Goal: Task Accomplishment & Management: Manage account settings

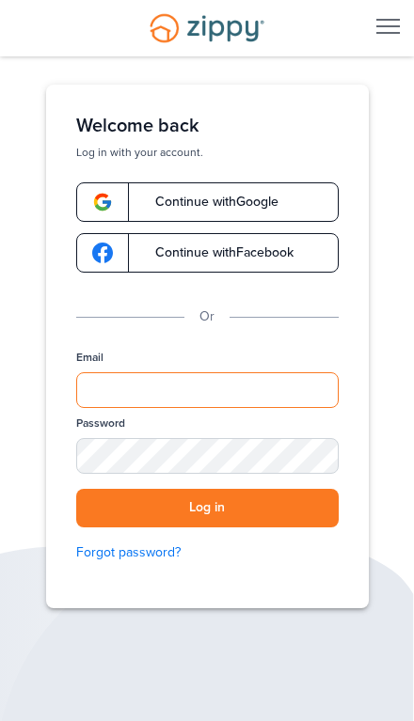
click at [187, 390] on input "Email" at bounding box center [207, 390] width 262 height 36
type input "**********"
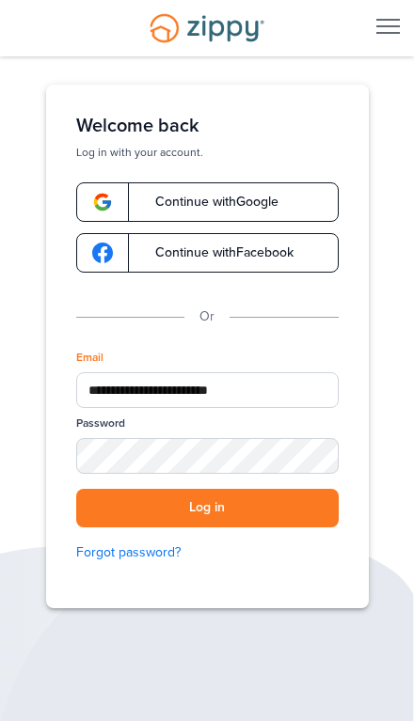
click at [207, 508] on button "Log in" at bounding box center [207, 508] width 262 height 39
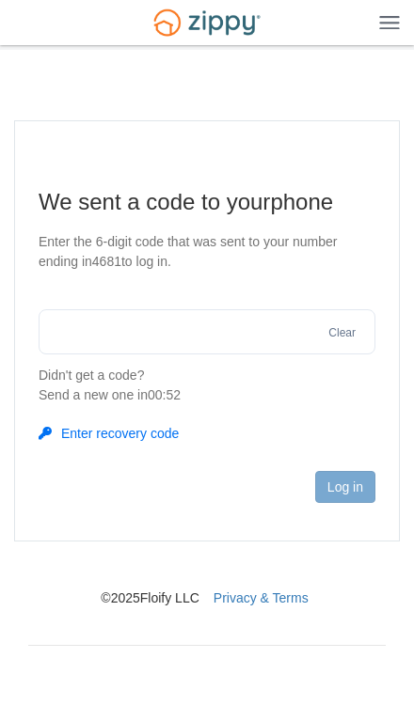
click at [120, 334] on input "text" at bounding box center [207, 331] width 336 height 45
type input "******"
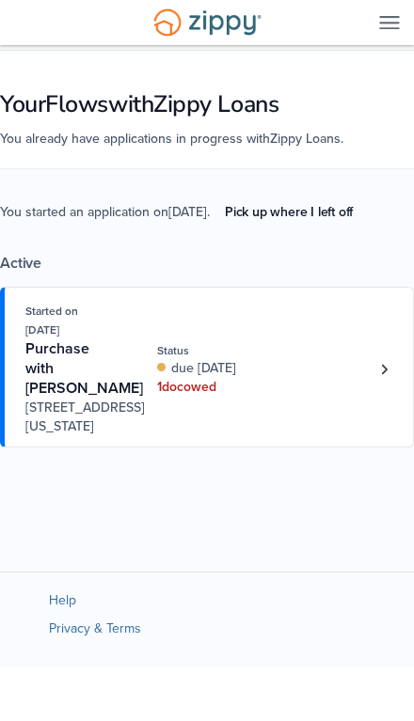
click at [196, 428] on div "Started on [DATE] Purchase with [PERSON_NAME] [STREET_ADDRESS][US_STATE] Status…" at bounding box center [197, 369] width 344 height 134
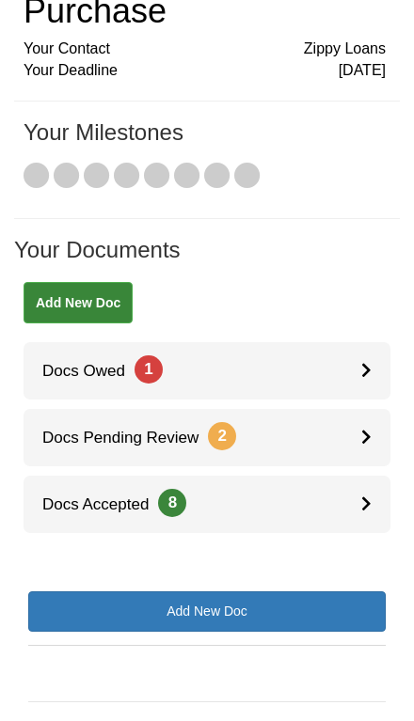
scroll to position [159, 0]
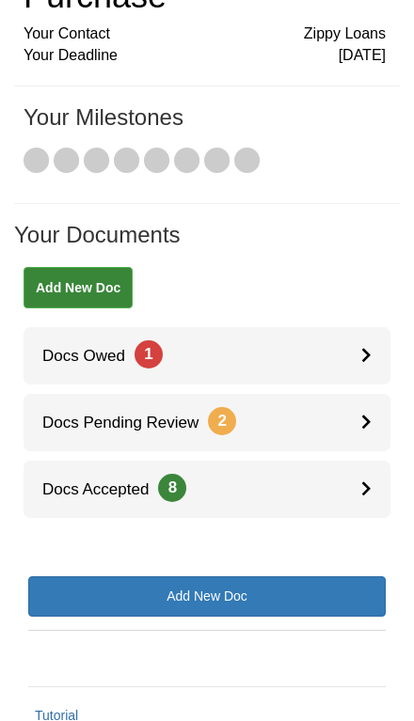
click at [374, 327] on div at bounding box center [375, 355] width 29 height 57
click at [349, 327] on link "Docs Owed 1" at bounding box center [206, 355] width 367 height 57
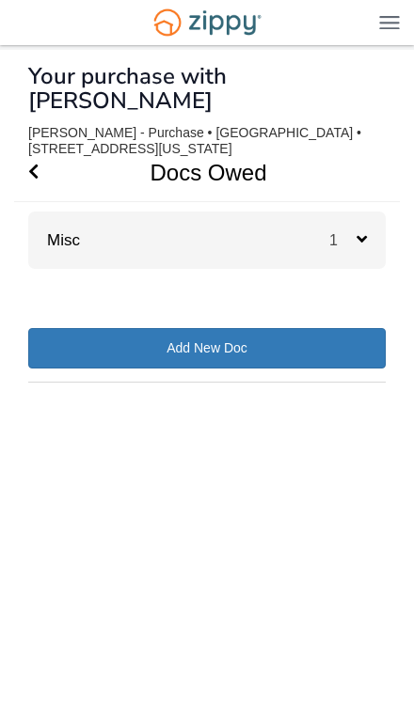
click at [362, 328] on link "Add New Doc" at bounding box center [206, 348] width 357 height 40
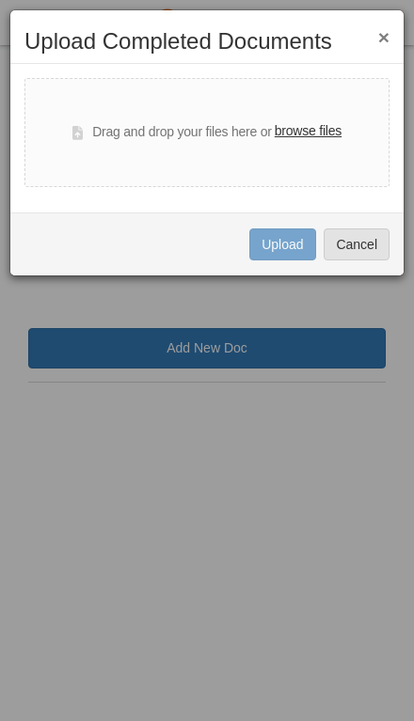
click at [383, 55] on div "× Upload Completed Documents" at bounding box center [206, 46] width 393 height 35
click at [383, 38] on button "×" at bounding box center [383, 37] width 11 height 20
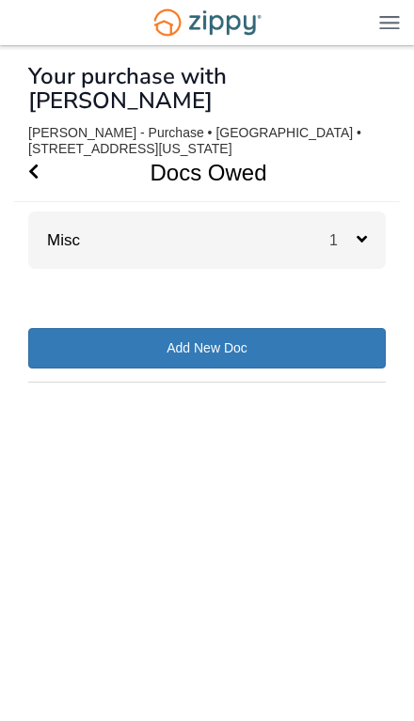
click at [37, 163] on icon "Go Back" at bounding box center [33, 171] width 10 height 17
click at [367, 219] on div "1" at bounding box center [357, 239] width 56 height 57
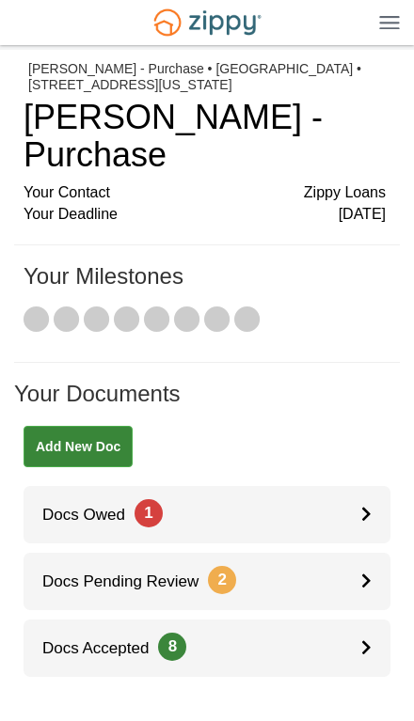
click at [378, 490] on div at bounding box center [375, 514] width 29 height 57
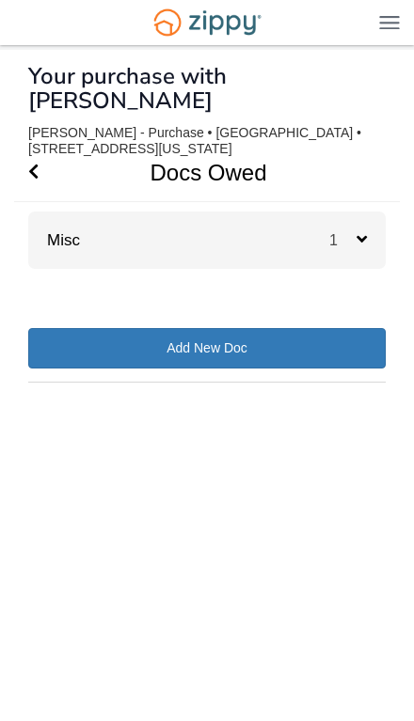
click at [36, 163] on icon "Go Back" at bounding box center [33, 171] width 10 height 17
click at [38, 163] on icon "Go Back" at bounding box center [33, 171] width 10 height 17
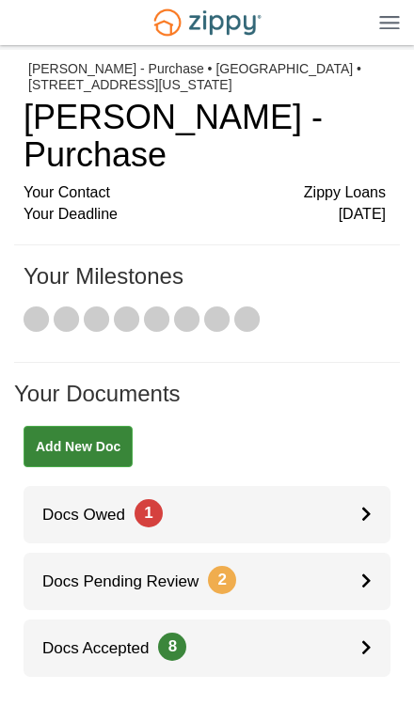
click at [91, 506] on span "Docs Owed 1" at bounding box center [92, 515] width 139 height 18
click at [353, 486] on link "Docs Owed 1" at bounding box center [206, 514] width 367 height 57
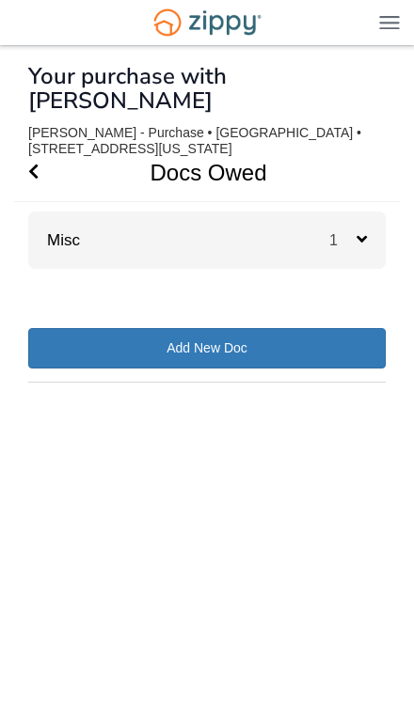
click at [354, 232] on span "1" at bounding box center [342, 240] width 27 height 16
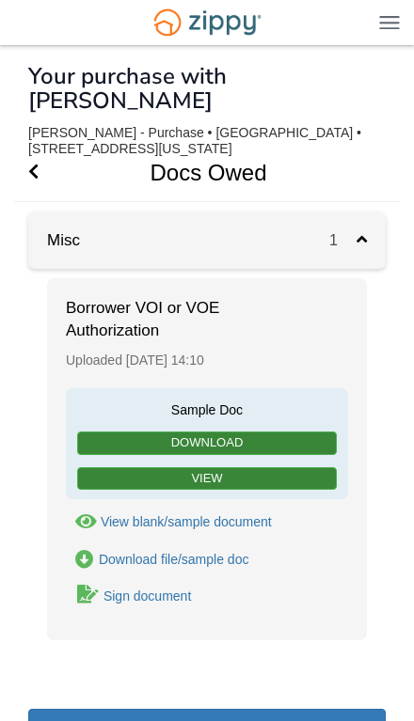
click at [258, 431] on link "Download" at bounding box center [206, 442] width 259 height 23
